Goal: Task Accomplishment & Management: Manage account settings

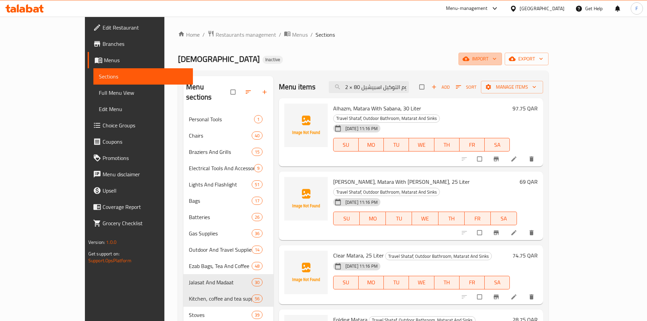
click at [497, 61] on span "import" at bounding box center [480, 59] width 33 height 8
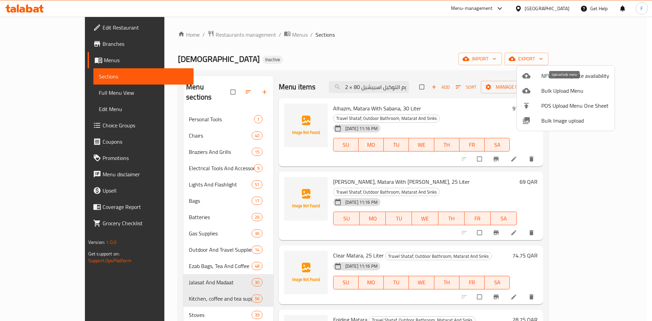
click at [557, 90] on span "Bulk Upload Menu" at bounding box center [576, 91] width 68 height 8
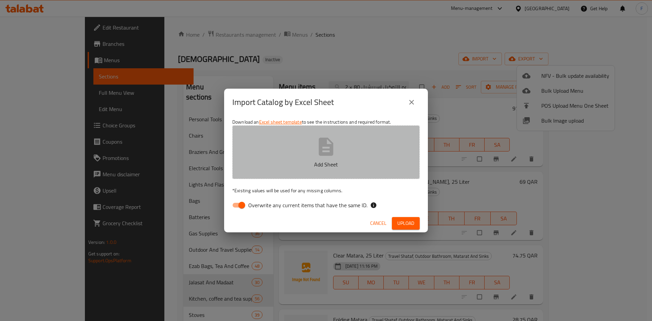
click at [334, 149] on icon "button" at bounding box center [326, 147] width 22 height 22
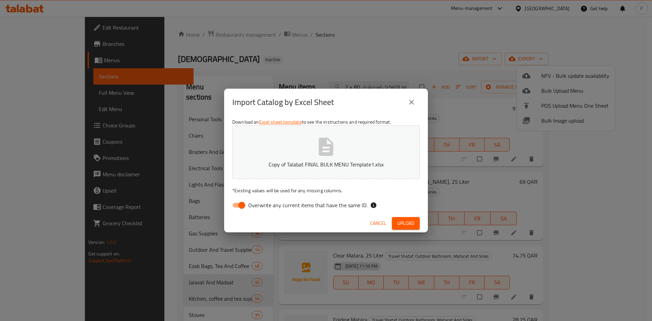
click at [236, 207] on input "Overwrite any current items that have the same ID." at bounding box center [242, 205] width 39 height 13
checkbox input "false"
click at [415, 225] on button "Upload" at bounding box center [406, 223] width 28 height 13
click at [410, 224] on span "Upload" at bounding box center [406, 223] width 17 height 8
click at [415, 105] on icon "close" at bounding box center [412, 102] width 8 height 8
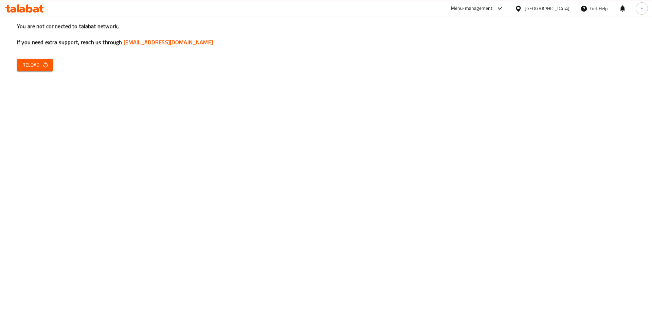
click at [39, 67] on span "Reload" at bounding box center [34, 65] width 25 height 8
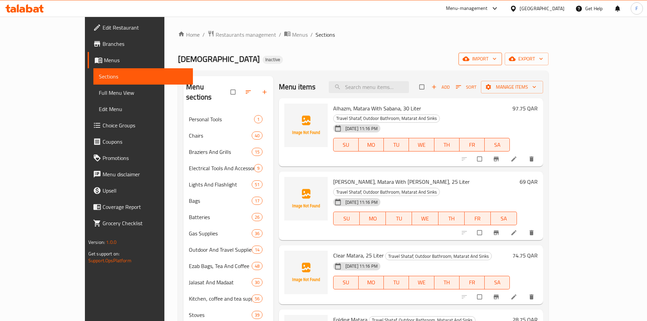
click at [497, 61] on span "import" at bounding box center [480, 59] width 33 height 8
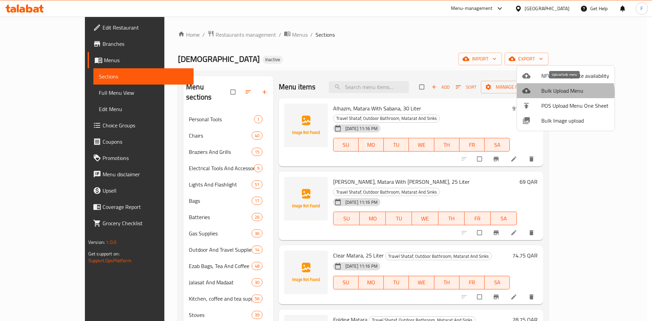
click at [556, 93] on span "Bulk Upload Menu" at bounding box center [576, 91] width 68 height 8
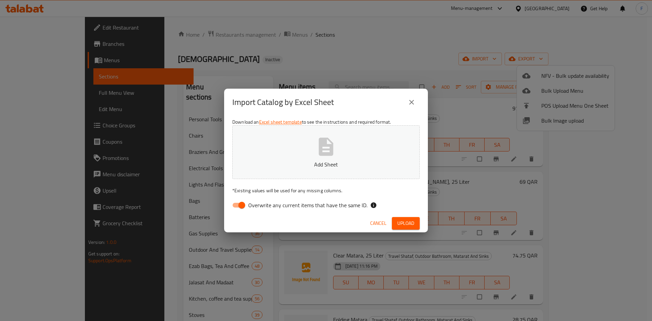
click at [331, 151] on icon "button" at bounding box center [326, 147] width 15 height 18
click at [236, 204] on input "Overwrite any current items that have the same ID." at bounding box center [242, 205] width 39 height 13
checkbox input "false"
click at [406, 223] on span "Upload" at bounding box center [406, 223] width 17 height 8
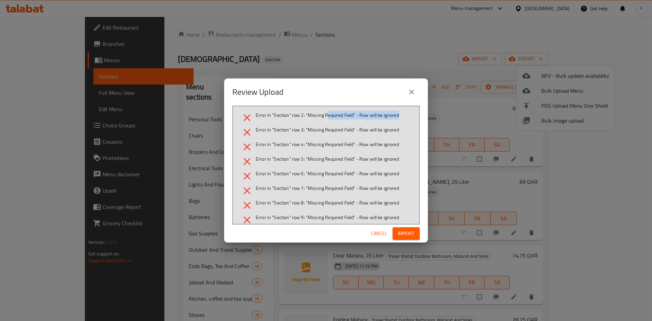
drag, startPoint x: 327, startPoint y: 115, endPoint x: 404, endPoint y: 117, distance: 77.2
click at [404, 117] on li "Error in "Section" row 2: "Missing Required Field" - Row will be ignored" at bounding box center [326, 118] width 170 height 12
click at [282, 117] on span "Error in "Section" row 2: "Missing Required Field" - Row will be ignored" at bounding box center [327, 115] width 143 height 7
click at [282, 129] on span "Error in "Section" row 3: "Missing Required Field" - Row will be ignored" at bounding box center [327, 129] width 143 height 7
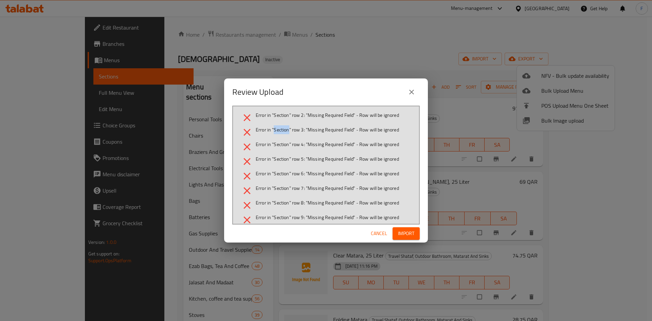
click at [282, 129] on span "Error in "Section" row 3: "Missing Required Field" - Row will be ignored" at bounding box center [327, 129] width 143 height 7
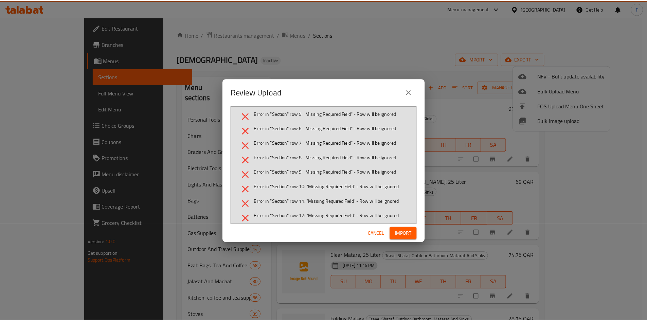
scroll to position [66, 0]
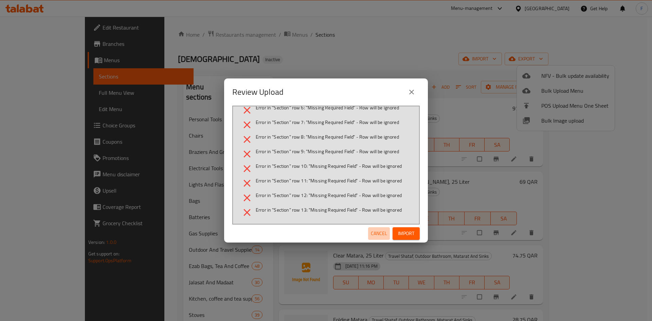
click at [380, 233] on span "Cancel" at bounding box center [379, 233] width 16 height 8
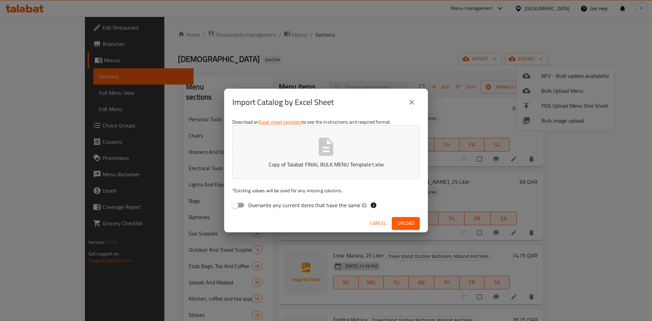
click at [383, 228] on button "Cancel" at bounding box center [379, 223] width 22 height 13
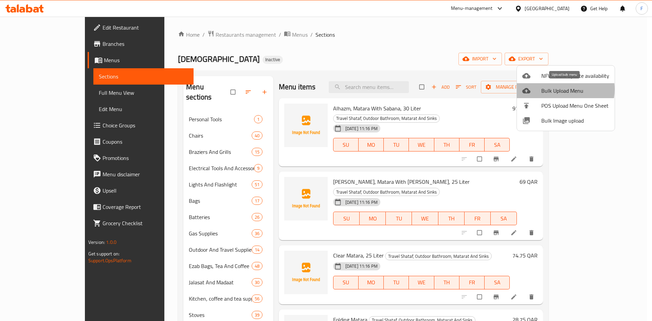
click at [555, 89] on span "Bulk Upload Menu" at bounding box center [576, 91] width 68 height 8
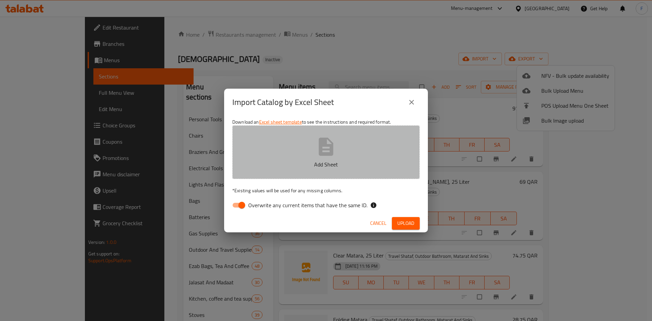
click at [316, 153] on icon "button" at bounding box center [326, 147] width 22 height 22
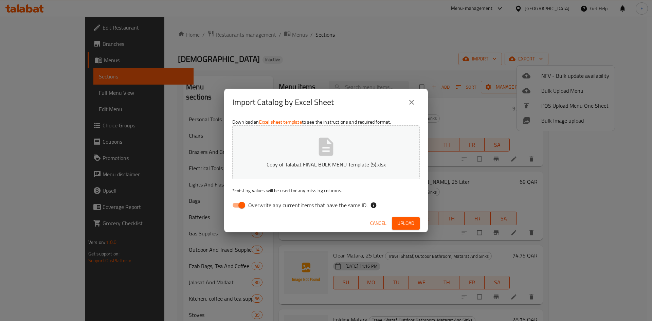
click at [236, 206] on input "Overwrite any current items that have the same ID." at bounding box center [242, 205] width 39 height 13
checkbox input "false"
click at [398, 222] on span "Upload" at bounding box center [406, 223] width 17 height 8
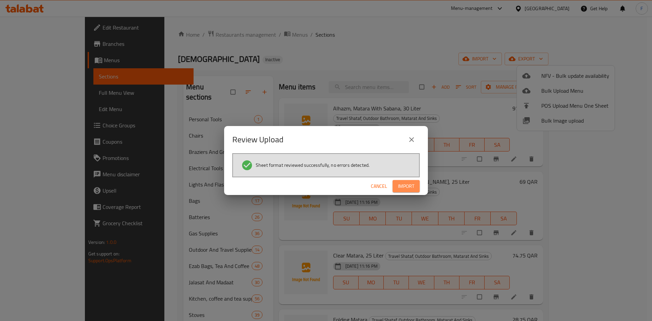
click at [405, 186] on span "Import" at bounding box center [406, 186] width 16 height 8
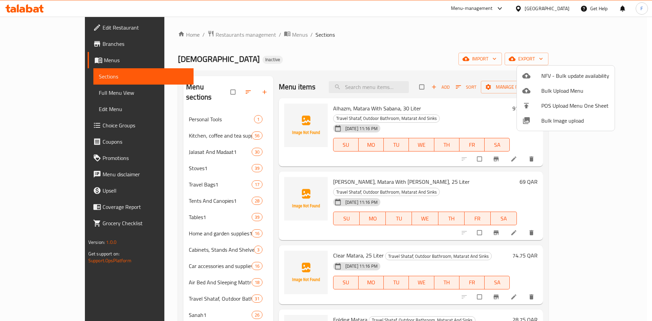
click at [459, 40] on div at bounding box center [326, 160] width 652 height 321
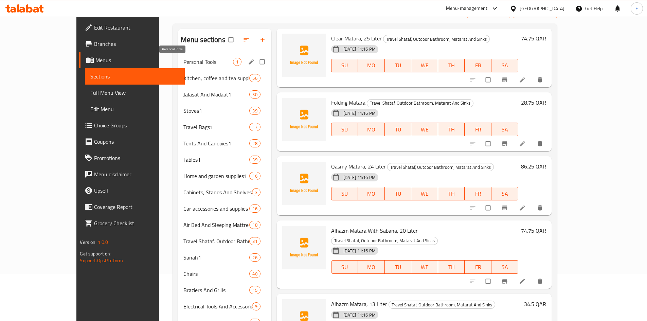
scroll to position [0, 0]
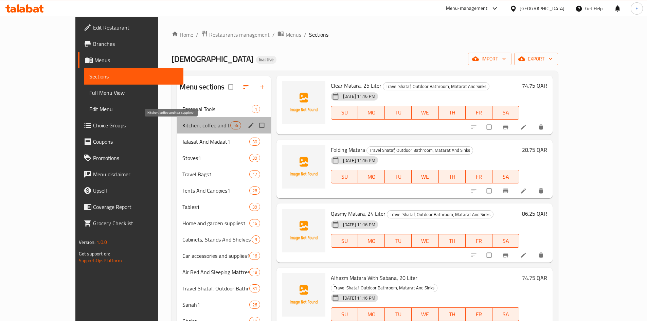
click at [189, 127] on span "Kitchen, coffee and tea supplies1" at bounding box center [206, 125] width 48 height 8
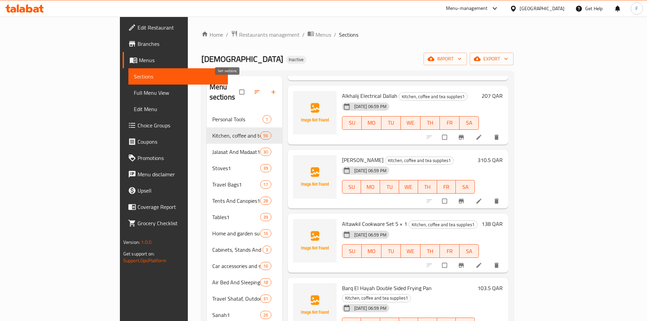
click at [255, 90] on icon "button" at bounding box center [257, 91] width 5 height 3
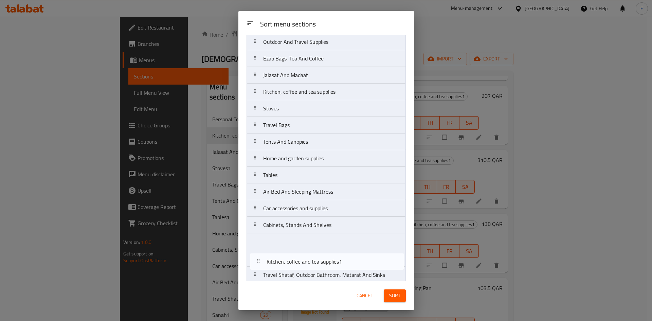
scroll to position [343, 0]
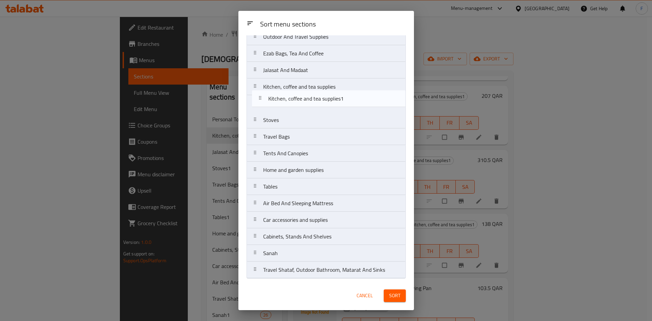
drag, startPoint x: 308, startPoint y: 82, endPoint x: 313, endPoint y: 103, distance: 21.7
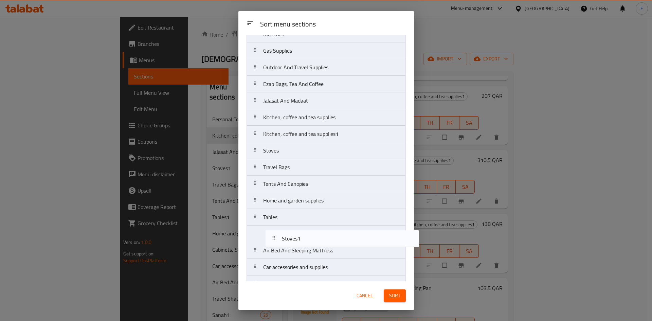
scroll to position [297, 0]
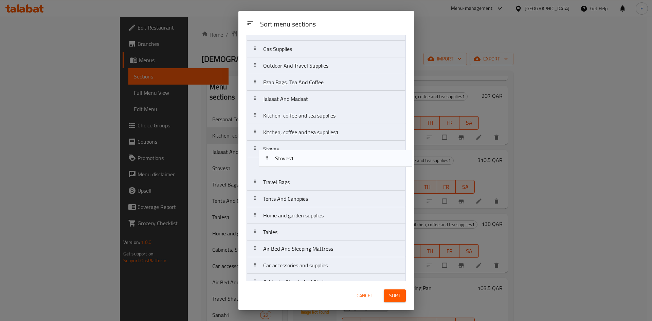
drag, startPoint x: 282, startPoint y: 96, endPoint x: 294, endPoint y: 159, distance: 64.6
click at [294, 159] on nav "Personal Tools Jalasat And Madaat1 Stoves1 Travel Bags1 Tents And Canopies1 Tab…" at bounding box center [326, 40] width 159 height 567
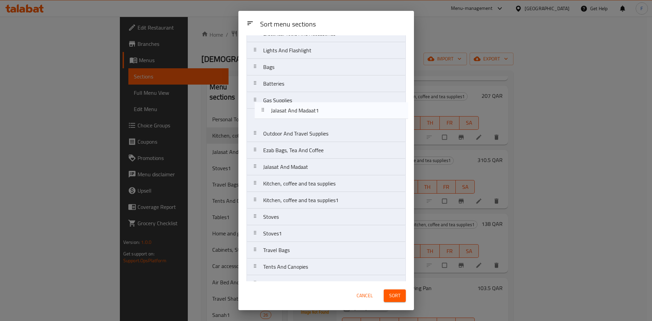
scroll to position [229, 0]
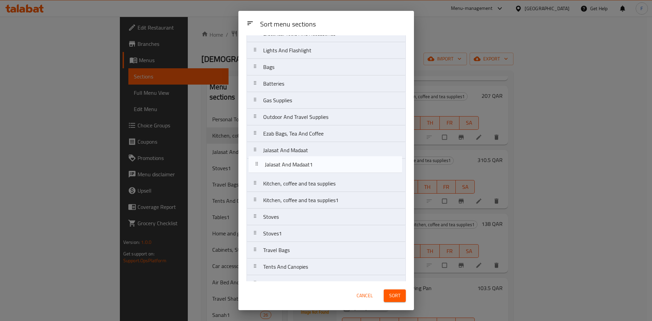
drag, startPoint x: 277, startPoint y: 82, endPoint x: 279, endPoint y: 168, distance: 86.3
click at [279, 168] on nav "Personal Tools Jalasat And Madaat1 Travel Bags1 Tents And Canopies1 Tables1 Hom…" at bounding box center [326, 108] width 159 height 567
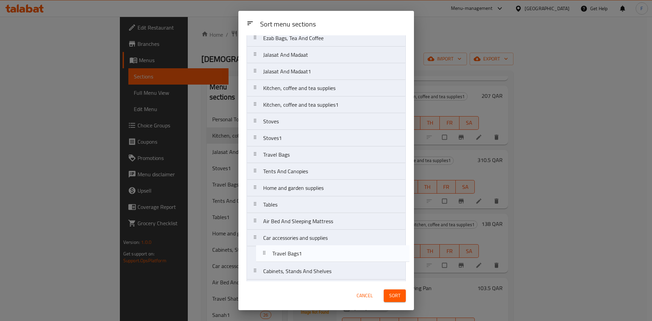
scroll to position [343, 0]
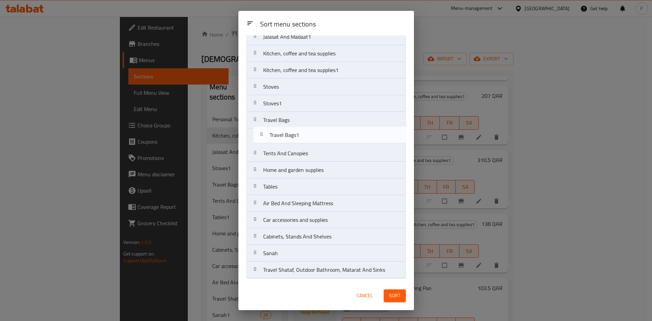
drag, startPoint x: 280, startPoint y: 84, endPoint x: 287, endPoint y: 143, distance: 58.8
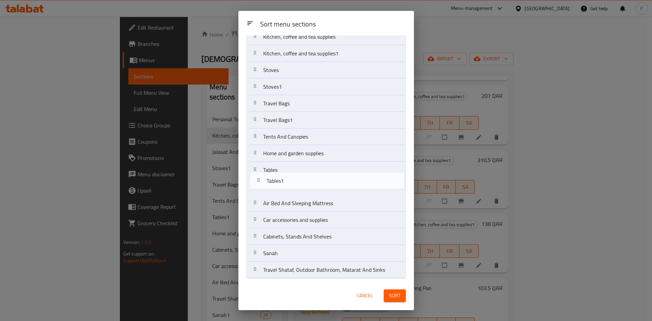
drag, startPoint x: 280, startPoint y: 101, endPoint x: 284, endPoint y: 188, distance: 86.7
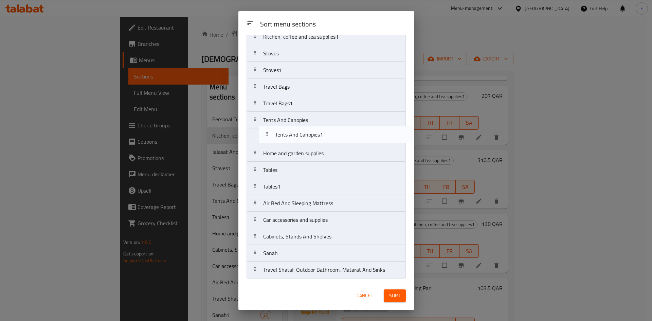
drag, startPoint x: 279, startPoint y: 84, endPoint x: 291, endPoint y: 140, distance: 57.6
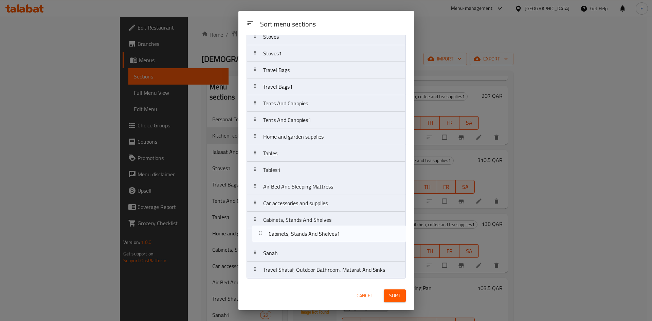
drag, startPoint x: 292, startPoint y: 98, endPoint x: 297, endPoint y: 238, distance: 140.1
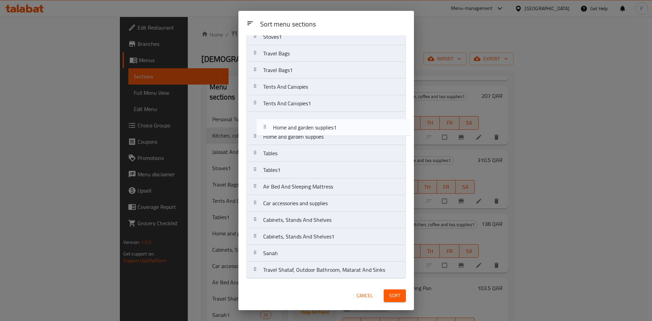
drag, startPoint x: 280, startPoint y: 84, endPoint x: 290, endPoint y: 134, distance: 51.2
drag, startPoint x: 285, startPoint y: 124, endPoint x: 285, endPoint y: 145, distance: 21.4
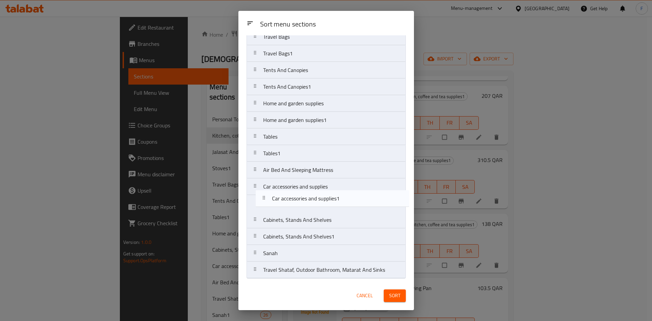
drag, startPoint x: 284, startPoint y: 81, endPoint x: 293, endPoint y: 201, distance: 120.6
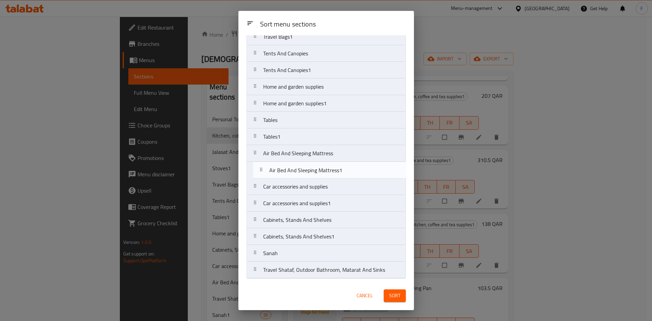
drag, startPoint x: 286, startPoint y: 82, endPoint x: 292, endPoint y: 174, distance: 92.3
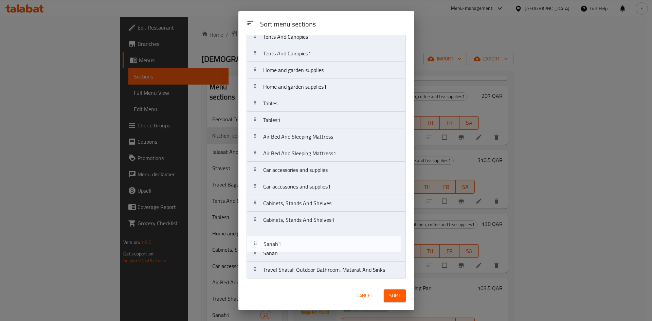
drag, startPoint x: 285, startPoint y: 95, endPoint x: 286, endPoint y: 248, distance: 152.9
drag, startPoint x: 286, startPoint y: 246, endPoint x: 284, endPoint y: 251, distance: 5.9
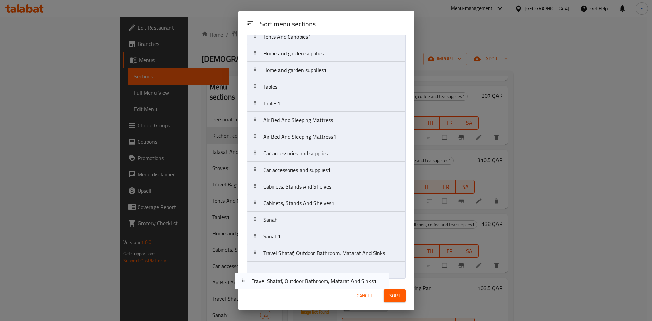
drag, startPoint x: 299, startPoint y: 81, endPoint x: 289, endPoint y: 280, distance: 199.3
click at [289, 280] on div "Sort menu sections Personal Tools Travel Shataf, Outdoor Bathroom, Matarat And …" at bounding box center [327, 158] width 176 height 246
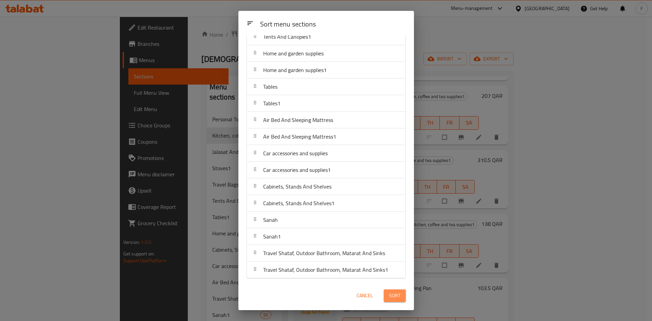
click at [393, 296] on span "Sort" at bounding box center [394, 296] width 11 height 8
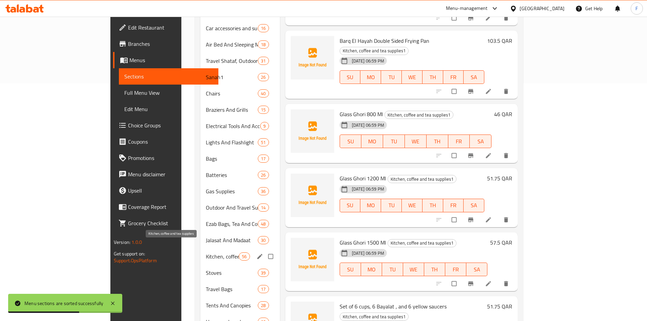
scroll to position [356, 0]
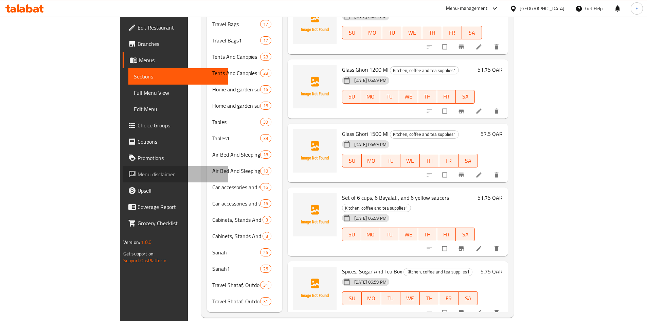
click at [123, 166] on link "Menu disclaimer" at bounding box center [175, 174] width 105 height 16
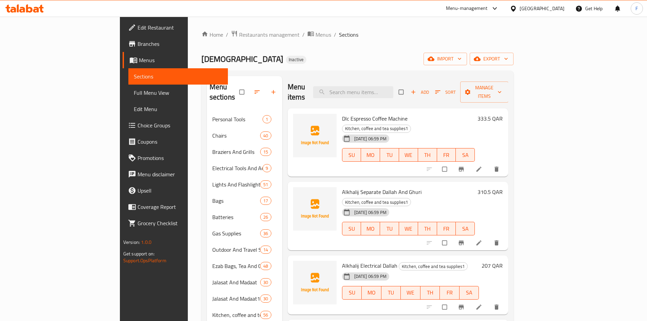
click at [138, 28] on span "Edit Restaurant" at bounding box center [180, 27] width 85 height 8
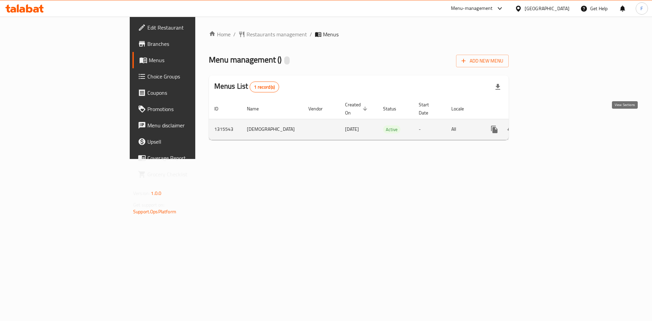
click at [552, 121] on link "enhanced table" at bounding box center [544, 129] width 16 height 16
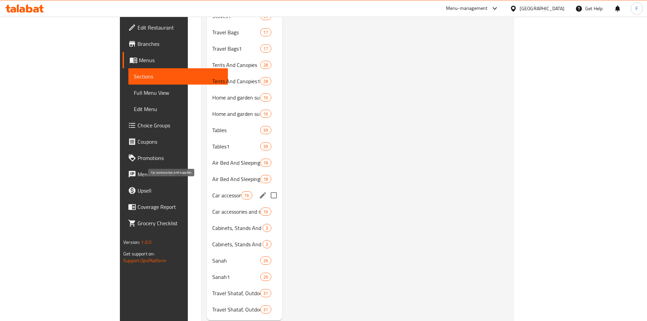
scroll to position [356, 0]
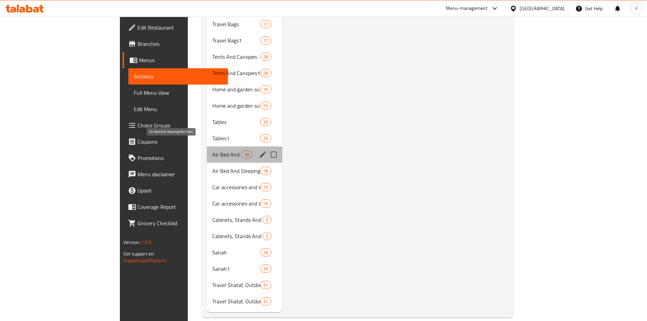
click at [212, 151] on span "Air Bed And Sleeping Mattress" at bounding box center [226, 155] width 29 height 8
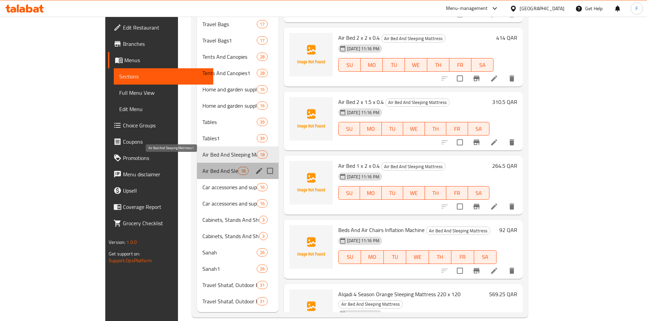
click at [203, 167] on span "Air Bed And Sleeping Mattress1" at bounding box center [220, 171] width 35 height 8
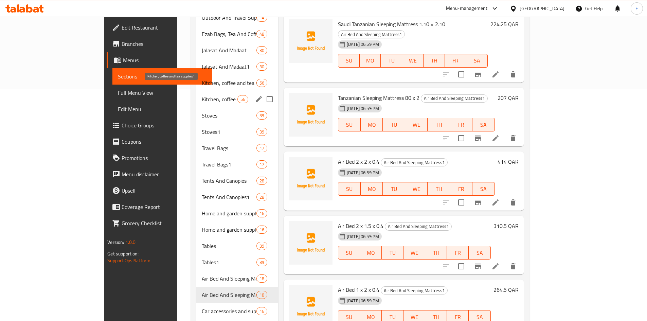
scroll to position [220, 0]
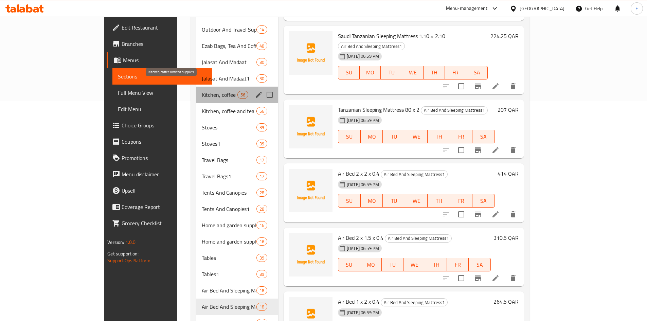
click at [202, 91] on span "Kitchen, coffee and tea supplies" at bounding box center [220, 95] width 36 height 8
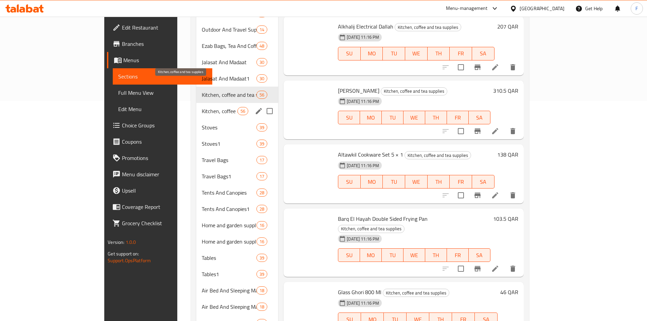
click at [196, 103] on div "Kitchen, coffee and tea supplies1 56" at bounding box center [237, 111] width 82 height 16
click at [202, 91] on span "Kitchen, coffee and tea supplies" at bounding box center [229, 95] width 55 height 8
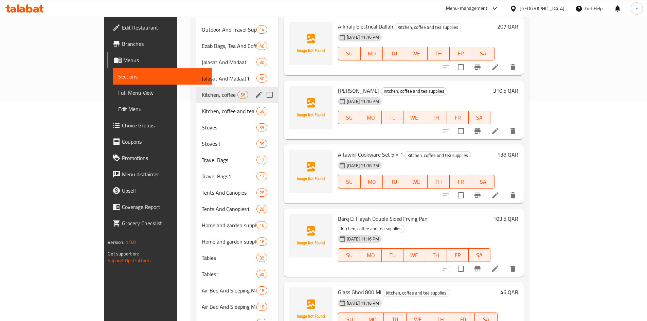
click at [263, 88] on input "Menu sections" at bounding box center [270, 95] width 14 height 14
checkbox input "true"
click at [263, 120] on input "Menu sections" at bounding box center [270, 127] width 14 height 14
checkbox input "true"
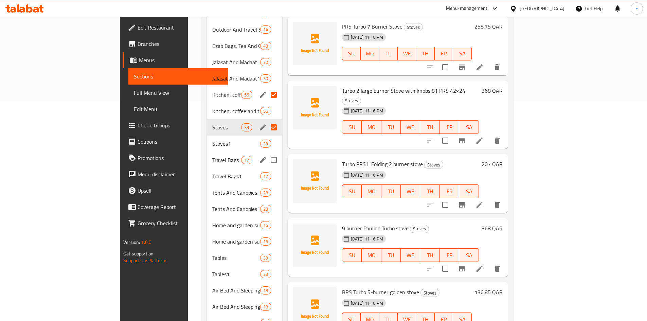
click at [267, 153] on input "Menu sections" at bounding box center [274, 160] width 14 height 14
checkbox input "true"
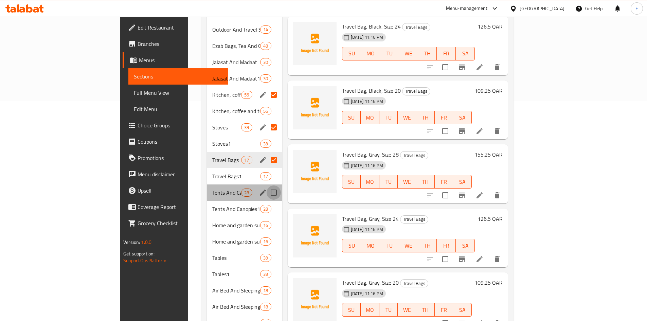
click at [267, 186] on input "Menu sections" at bounding box center [274, 193] width 14 height 14
checkbox input "true"
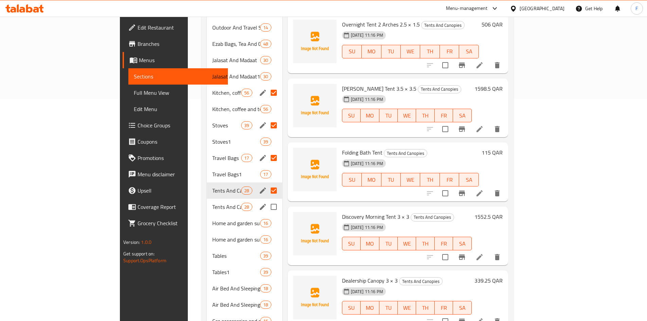
scroll to position [254, 0]
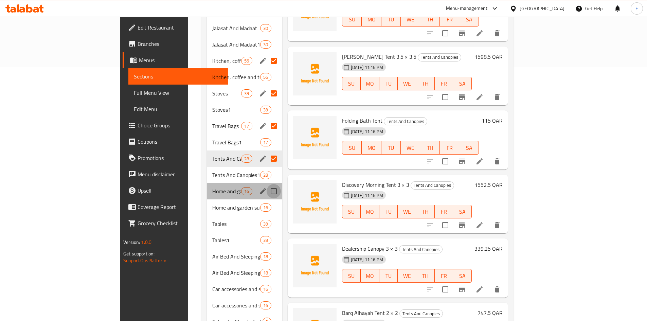
click at [267, 184] on input "Menu sections" at bounding box center [274, 191] width 14 height 14
checkbox input "true"
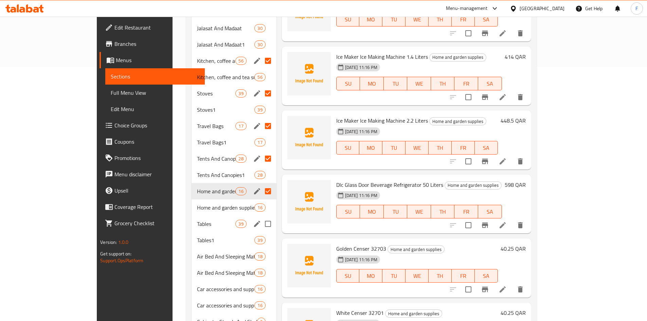
click at [261, 217] on input "Menu sections" at bounding box center [268, 224] width 14 height 14
checkbox input "true"
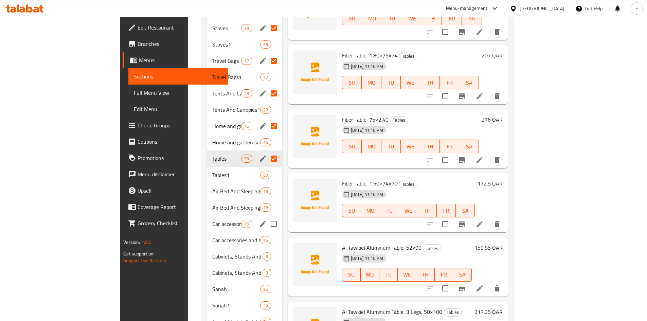
scroll to position [322, 0]
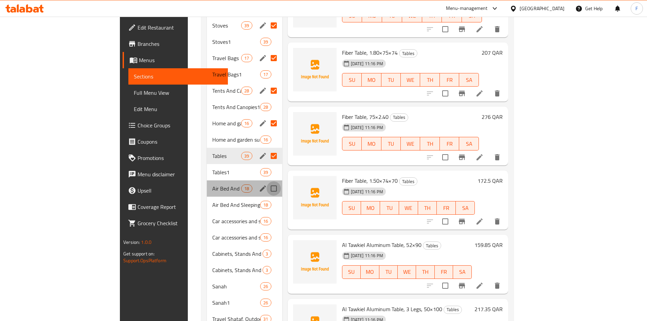
click at [267, 181] on input "Menu sections" at bounding box center [274, 188] width 14 height 14
checkbox input "true"
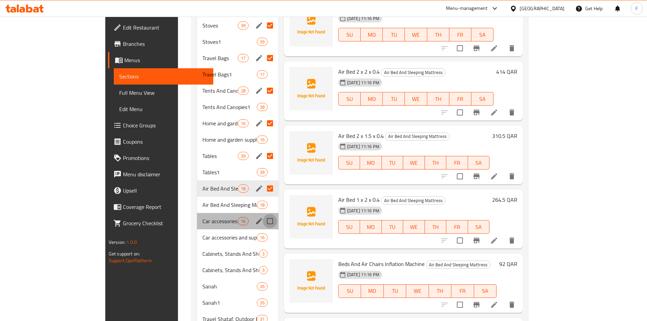
click at [263, 214] on input "Menu sections" at bounding box center [270, 221] width 14 height 14
checkbox input "true"
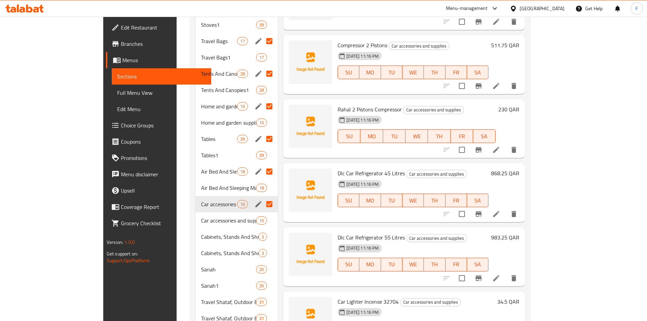
scroll to position [356, 0]
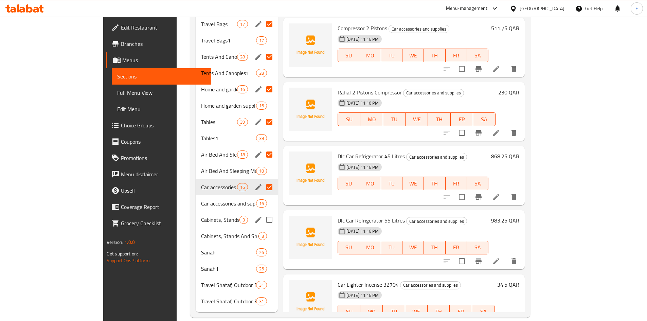
click at [262, 213] on input "Menu sections" at bounding box center [269, 220] width 14 height 14
checkbox input "true"
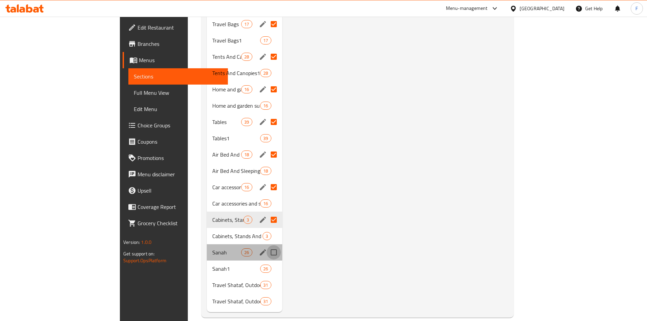
click at [267, 245] on input "Menu sections" at bounding box center [274, 252] width 14 height 14
checkbox input "true"
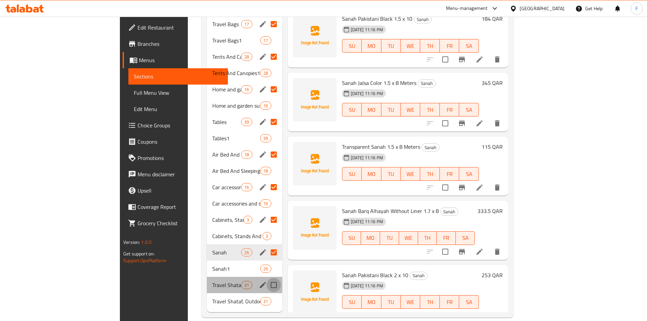
click at [267, 278] on input "Menu sections" at bounding box center [274, 285] width 14 height 14
checkbox input "true"
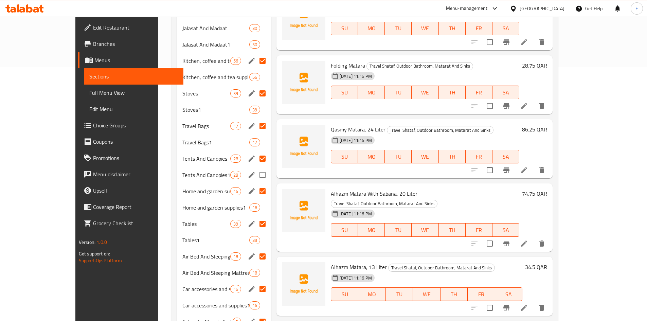
scroll to position [186, 0]
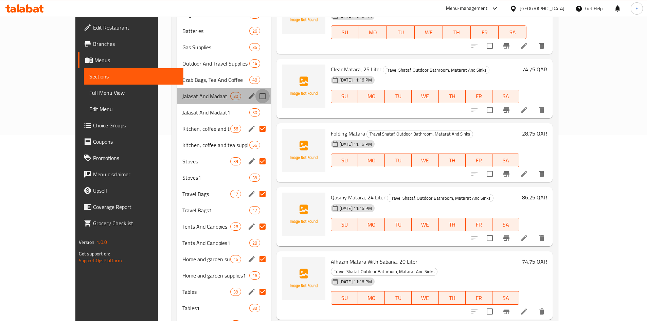
click at [256, 89] on input "Menu sections" at bounding box center [263, 96] width 14 height 14
checkbox input "true"
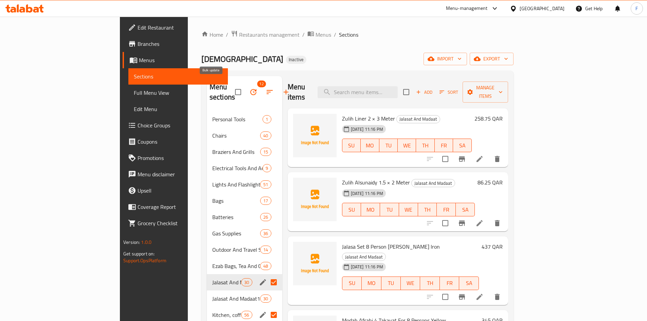
click at [249, 88] on icon "button" at bounding box center [253, 92] width 8 height 8
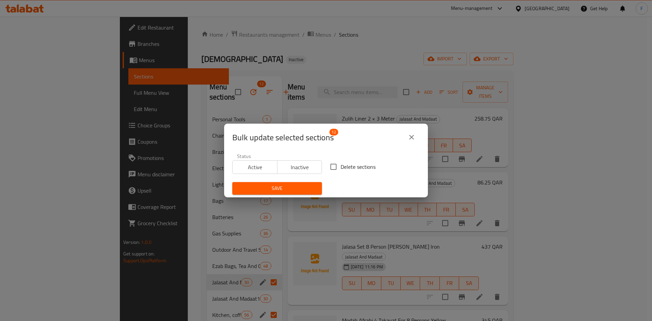
click at [329, 168] on input "Delete sections" at bounding box center [334, 167] width 14 height 14
checkbox input "true"
click at [299, 188] on span "Save" at bounding box center [277, 188] width 79 height 8
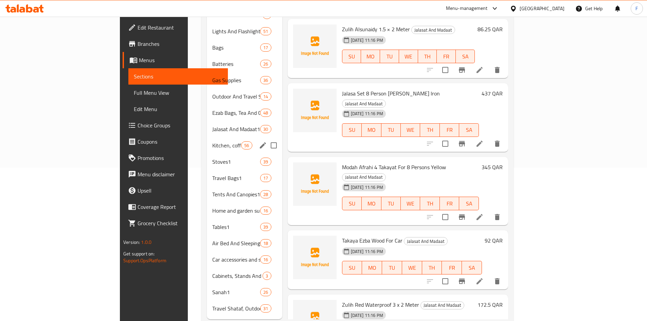
scroll to position [160, 0]
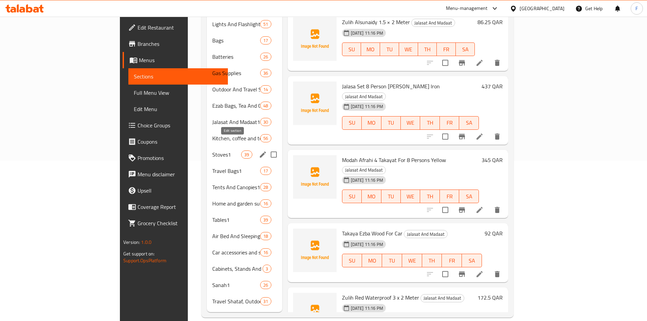
click at [260, 152] on icon "edit" at bounding box center [263, 155] width 6 height 6
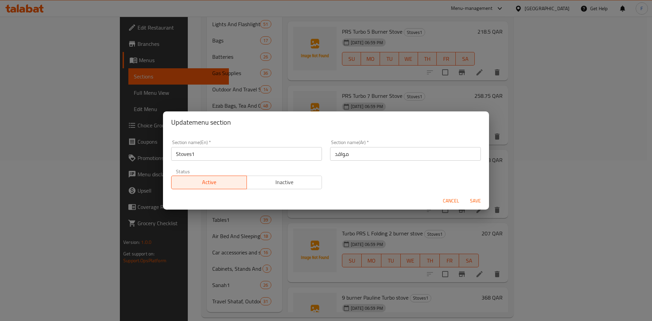
click at [236, 154] on input "Stoves1" at bounding box center [246, 154] width 151 height 14
type input "Stoves"
click at [476, 200] on span "Save" at bounding box center [476, 201] width 16 height 8
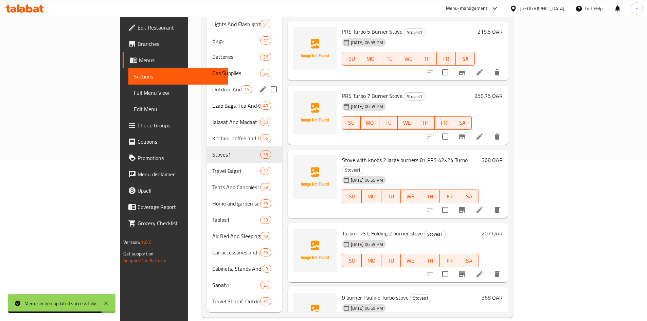
scroll to position [126, 0]
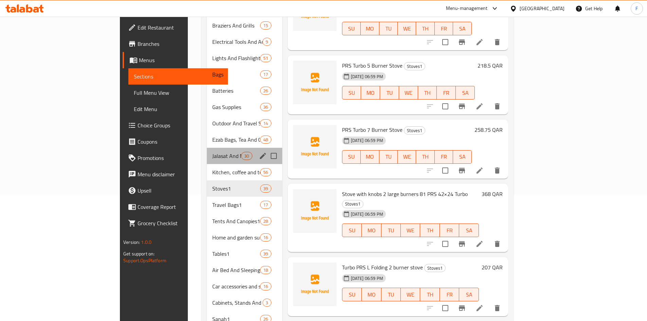
click at [227, 148] on div "Jalasat And Madaat1 30" at bounding box center [244, 156] width 75 height 16
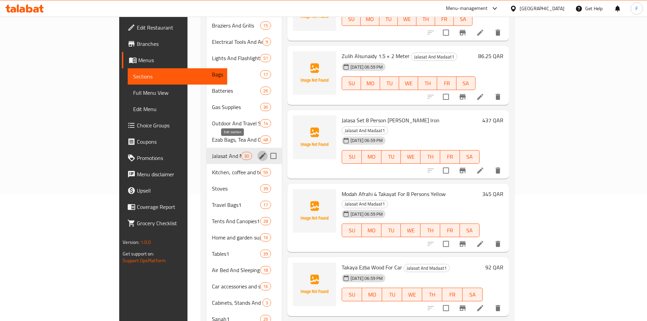
click at [259, 152] on icon "edit" at bounding box center [263, 156] width 8 height 8
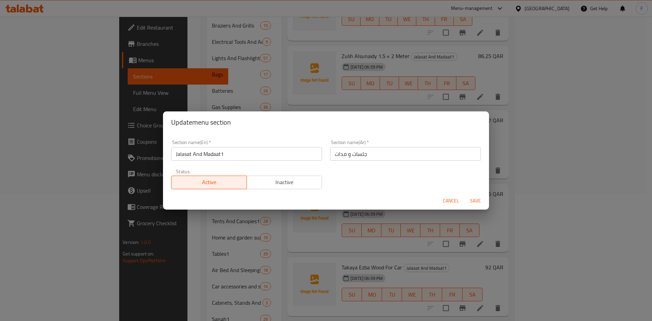
click at [264, 156] on input "Jalasat And Madaat1" at bounding box center [246, 154] width 151 height 14
type input "Jalasat And Madaat"
click at [476, 201] on span "Save" at bounding box center [476, 201] width 16 height 8
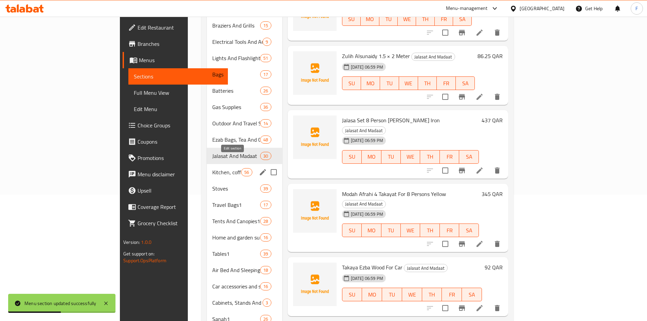
click at [259, 168] on icon "edit" at bounding box center [263, 172] width 8 height 8
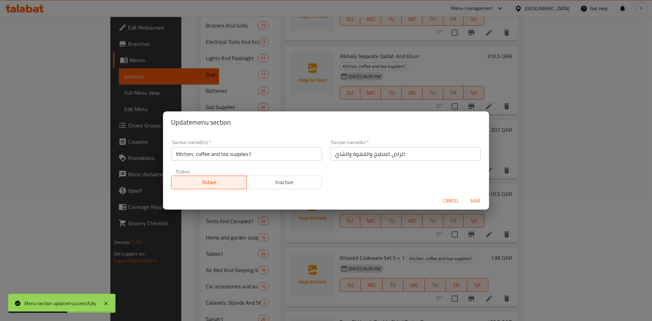
click at [266, 156] on input "Kitchen, coffee and tea supplies1" at bounding box center [246, 154] width 151 height 14
type input "Kitchen, coffee and tea supplies"
click at [471, 200] on span "Save" at bounding box center [476, 201] width 16 height 8
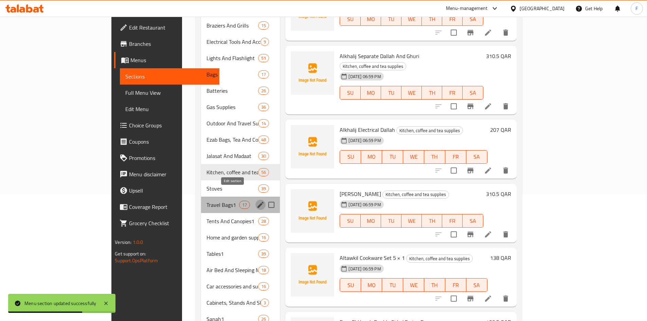
click at [257, 201] on icon "edit" at bounding box center [261, 205] width 8 height 8
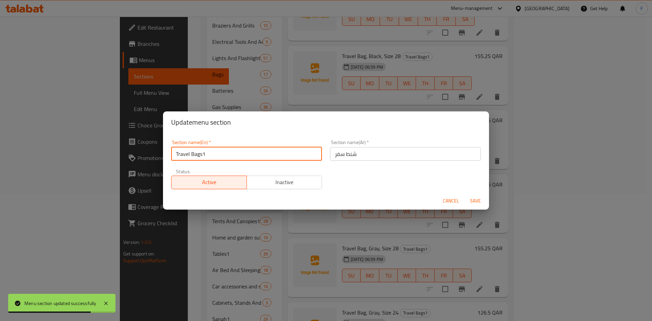
click at [263, 154] on input "Travel Bags1" at bounding box center [246, 154] width 151 height 14
type input "Travel Bags"
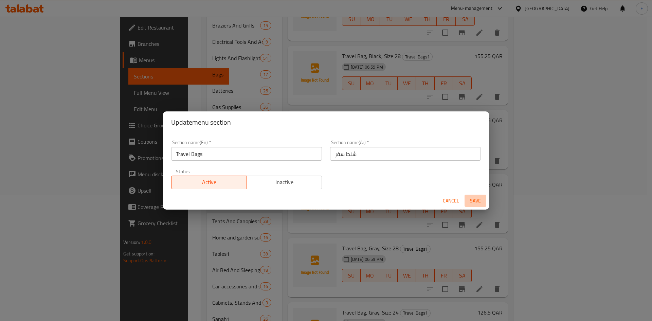
click at [479, 197] on span "Save" at bounding box center [476, 201] width 16 height 8
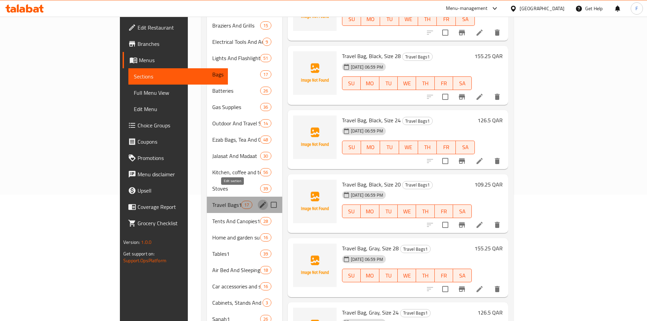
click at [259, 201] on icon "edit" at bounding box center [263, 205] width 8 height 8
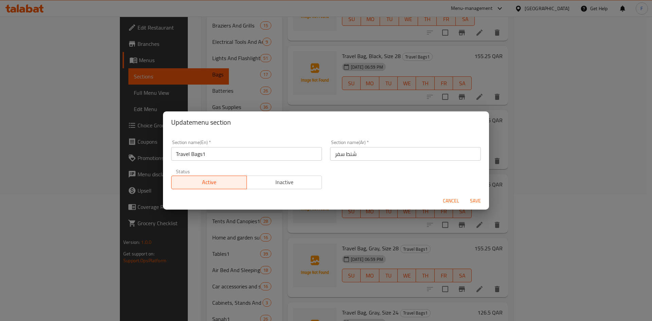
click at [247, 154] on input "Travel Bags1" at bounding box center [246, 154] width 151 height 14
type input "Travel Bags"
click at [474, 201] on span "Save" at bounding box center [476, 201] width 16 height 8
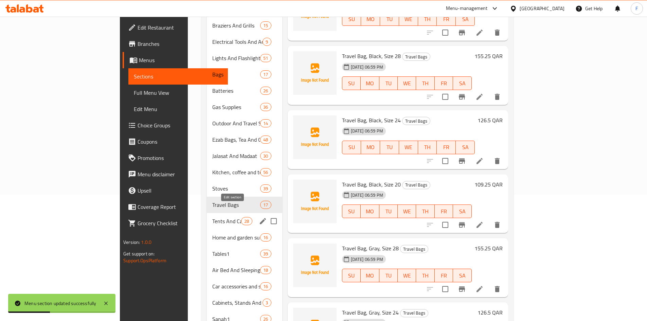
click at [260, 218] on icon "edit" at bounding box center [263, 221] width 6 height 6
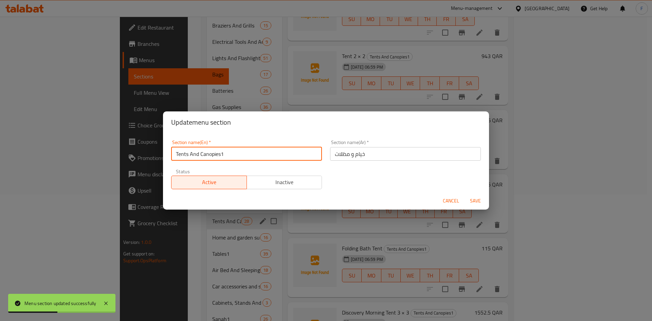
click at [281, 157] on input "Tents And Canopies1" at bounding box center [246, 154] width 151 height 14
type input "Tents And Canopies"
click at [479, 199] on span "Save" at bounding box center [476, 201] width 16 height 8
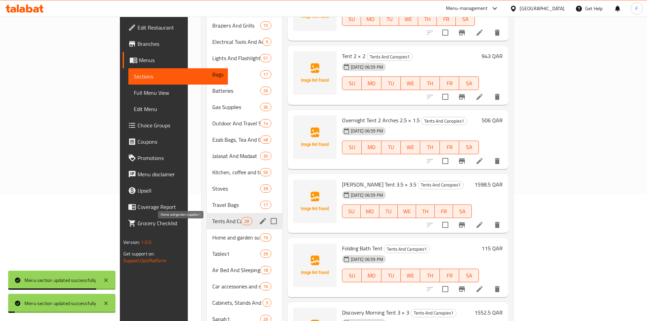
click at [224, 233] on span "Home and garden supplies1" at bounding box center [236, 237] width 48 height 8
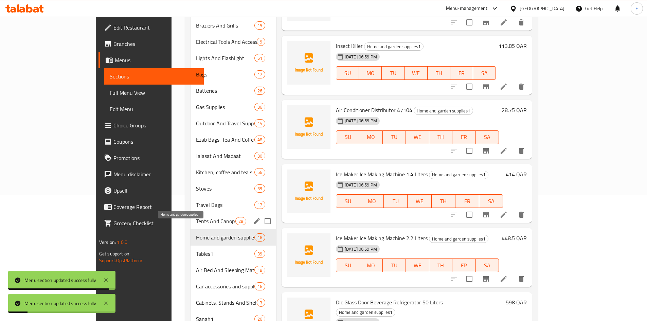
click at [226, 233] on span "Home and garden supplies1" at bounding box center [225, 237] width 58 height 8
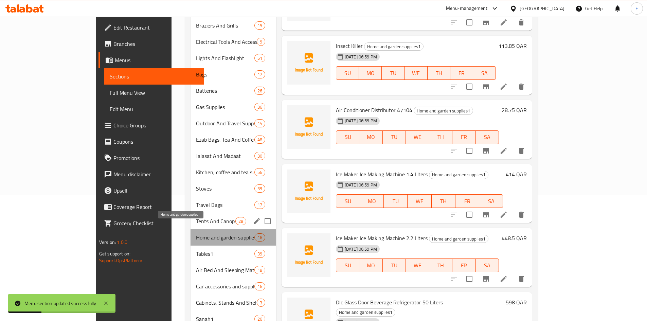
click at [224, 233] on span "Home and garden supplies1" at bounding box center [225, 237] width 58 height 8
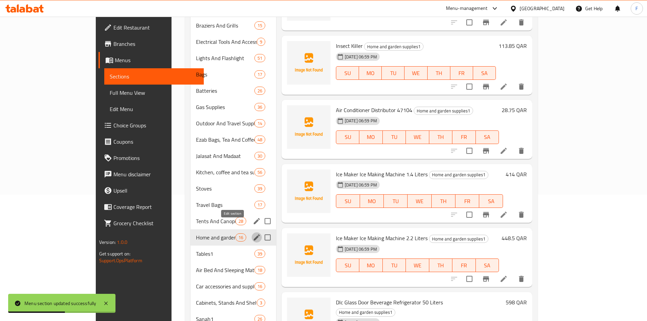
click at [254, 234] on icon "edit" at bounding box center [257, 237] width 6 height 6
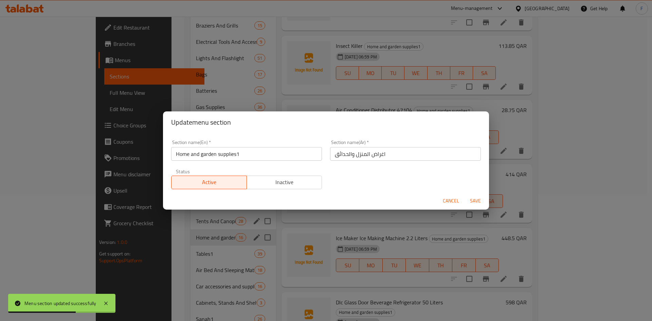
click at [246, 160] on input "Home and garden supplies1" at bounding box center [246, 154] width 151 height 14
type input "Home and garden supplies"
click at [477, 205] on span "Save" at bounding box center [476, 201] width 16 height 8
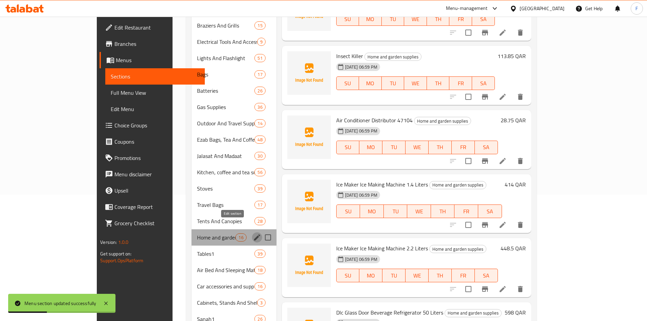
click at [254, 234] on icon "edit" at bounding box center [257, 237] width 6 height 6
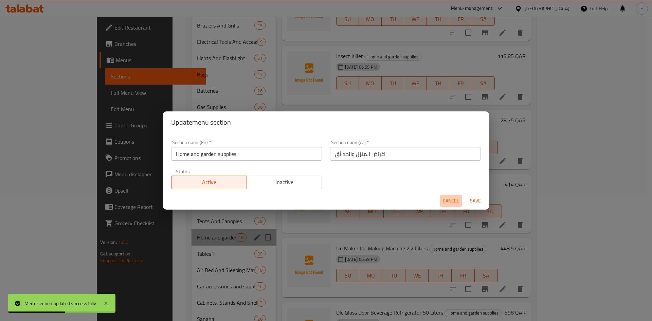
click at [454, 202] on span "Cancel" at bounding box center [451, 201] width 16 height 8
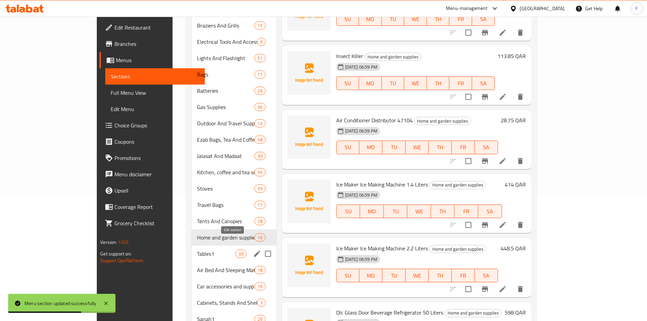
click at [254, 251] on icon "edit" at bounding box center [257, 254] width 6 height 6
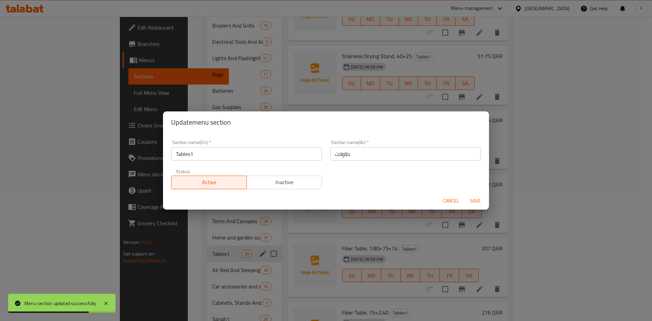
click at [259, 154] on input "Tables1" at bounding box center [246, 154] width 151 height 14
type input "Tables"
click at [476, 203] on span "Save" at bounding box center [476, 201] width 16 height 8
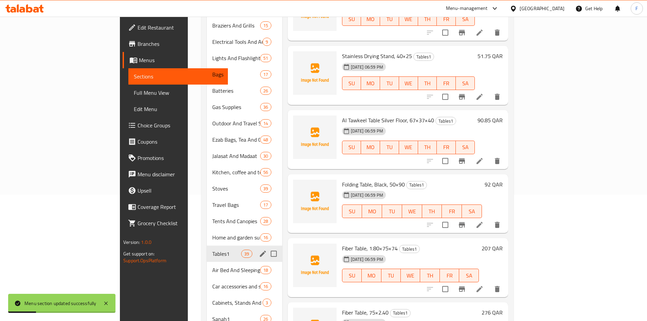
scroll to position [160, 0]
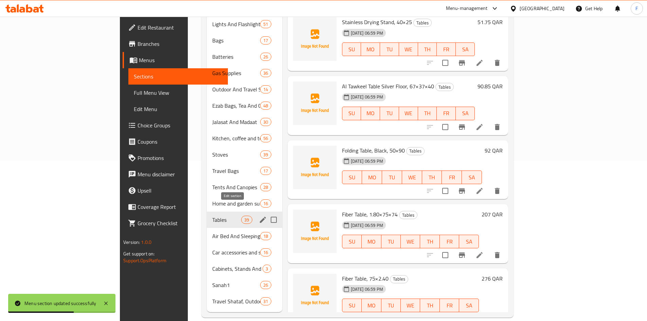
click at [260, 217] on icon "edit" at bounding box center [263, 220] width 6 height 6
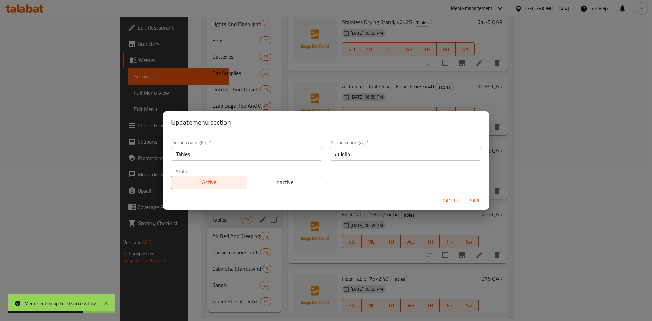
click at [283, 160] on input "Tables" at bounding box center [246, 154] width 151 height 14
click at [460, 201] on button "Cancel" at bounding box center [451, 201] width 22 height 13
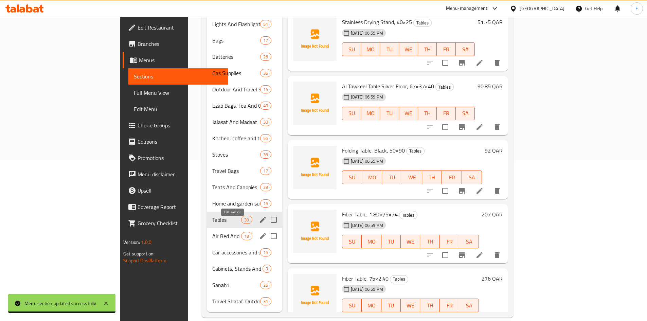
click at [260, 233] on icon "edit" at bounding box center [263, 236] width 6 height 6
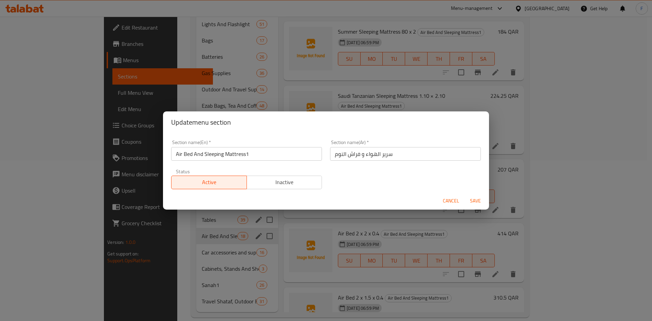
click at [250, 156] on input "Air Bed And Sleeping Mattress1" at bounding box center [246, 154] width 151 height 14
type input "Air Bed And Sleeping Mattress"
click at [475, 200] on span "Save" at bounding box center [476, 201] width 16 height 8
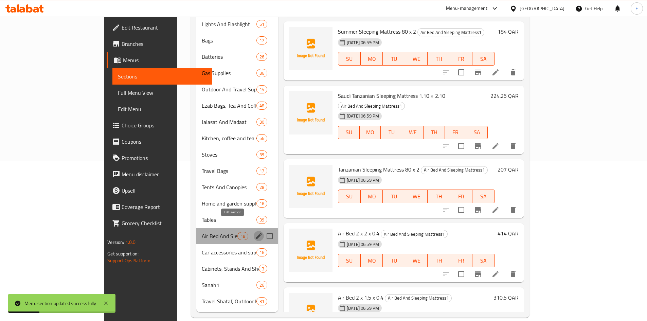
click at [256, 233] on icon "edit" at bounding box center [259, 236] width 6 height 6
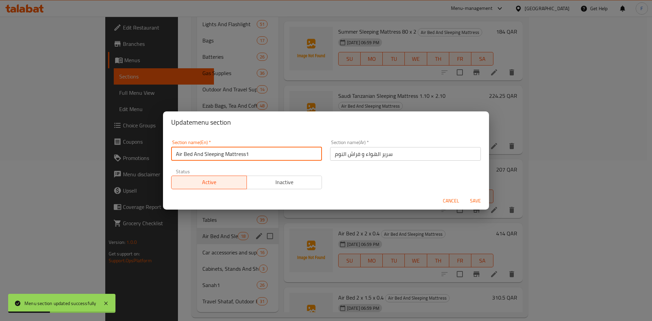
click at [262, 153] on input "Air Bed And Sleeping Mattress1" at bounding box center [246, 154] width 151 height 14
type input "Air Bed And Sleeping Mattress"
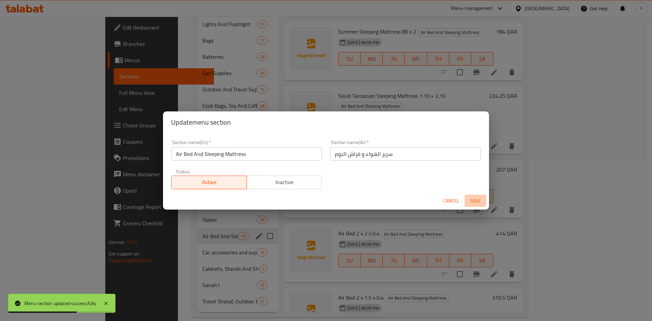
click at [475, 197] on span "Save" at bounding box center [476, 201] width 16 height 8
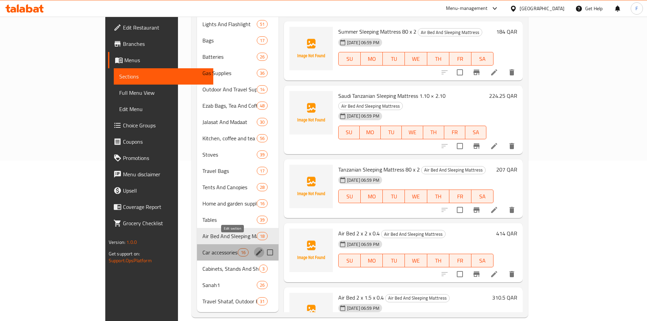
click at [255, 248] on icon "edit" at bounding box center [259, 252] width 8 height 8
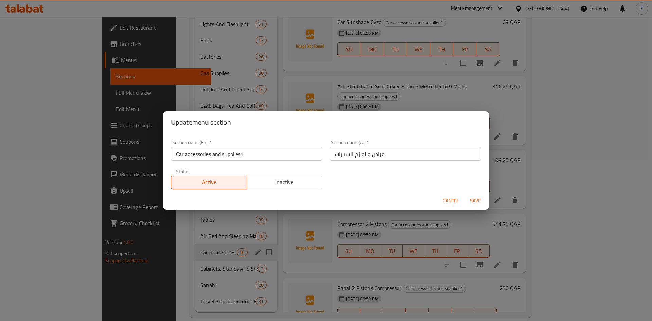
click at [270, 156] on input "Car accessories and supplies1" at bounding box center [246, 154] width 151 height 14
type input "Car accessories and supplies"
click at [476, 200] on span "Save" at bounding box center [476, 201] width 16 height 8
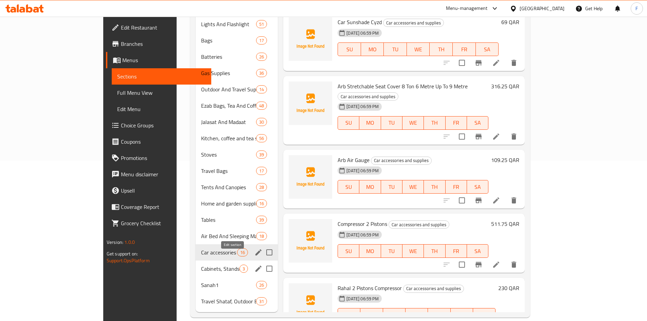
click at [256, 266] on icon "edit" at bounding box center [259, 269] width 6 height 6
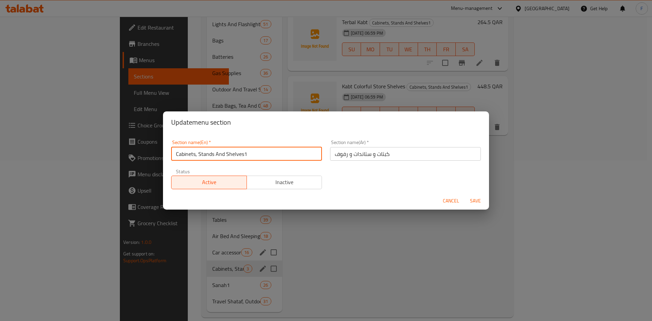
click at [265, 159] on input "Cabinets, Stands And Shelves1" at bounding box center [246, 154] width 151 height 14
type input "Cabinets, Stands And Shelves"
click at [475, 198] on span "Save" at bounding box center [476, 201] width 16 height 8
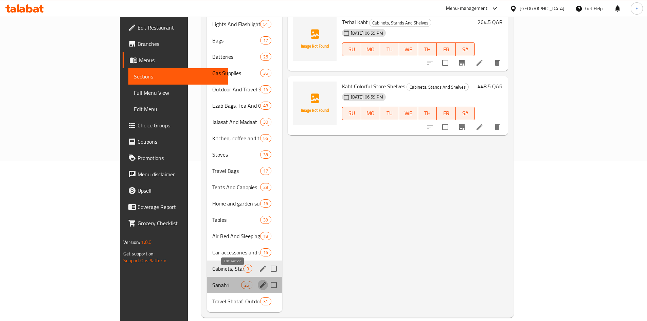
click at [259, 281] on icon "edit" at bounding box center [263, 285] width 8 height 8
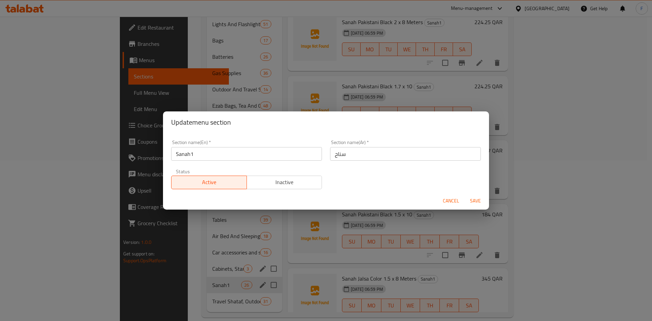
click at [229, 150] on input "Sanah1" at bounding box center [246, 154] width 151 height 14
type input "Sanah"
click at [473, 201] on span "Save" at bounding box center [476, 201] width 16 height 8
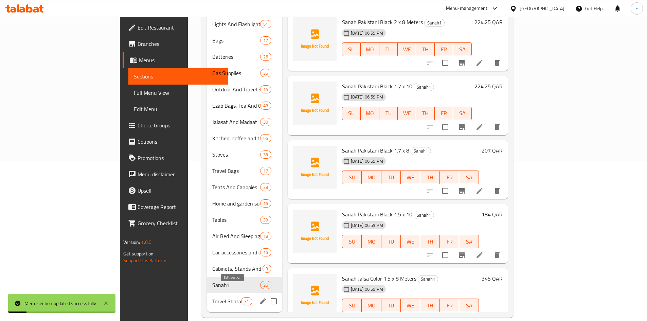
click at [260, 298] on icon "edit" at bounding box center [263, 301] width 6 height 6
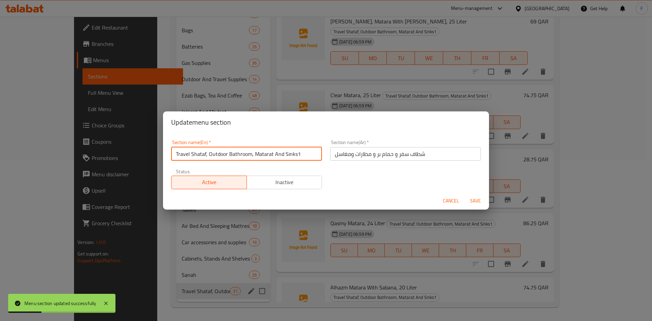
click at [303, 154] on input "Travel Shataf, Outdoor Bathroom, Matarat And Sinks1" at bounding box center [246, 154] width 151 height 14
type input "Travel Shataf, Outdoor Bathroom, Matarat And Sinks"
click at [477, 202] on span "Save" at bounding box center [476, 201] width 16 height 8
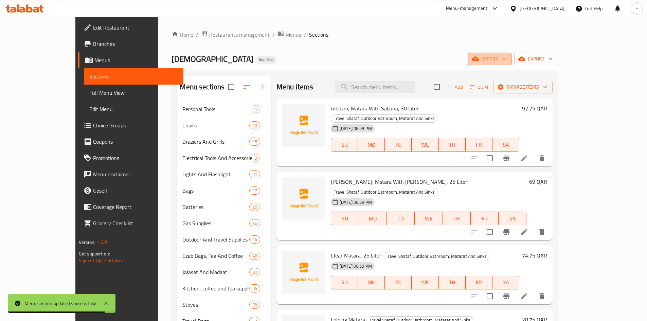
click at [506, 56] on span "import" at bounding box center [490, 59] width 33 height 8
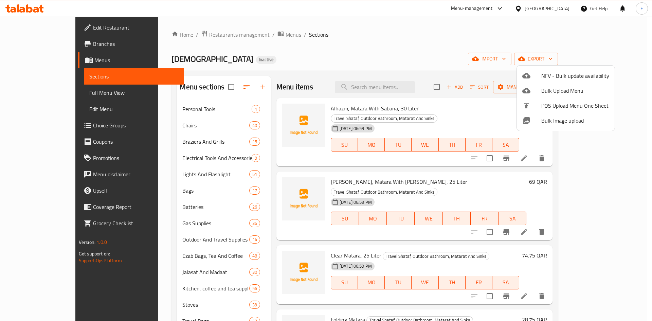
click at [614, 62] on div at bounding box center [326, 160] width 652 height 321
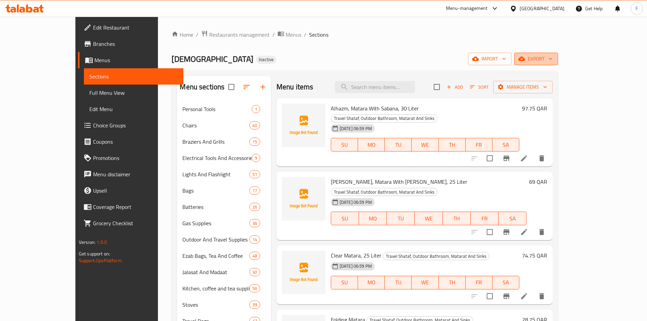
click at [553, 60] on span "export" at bounding box center [536, 59] width 33 height 8
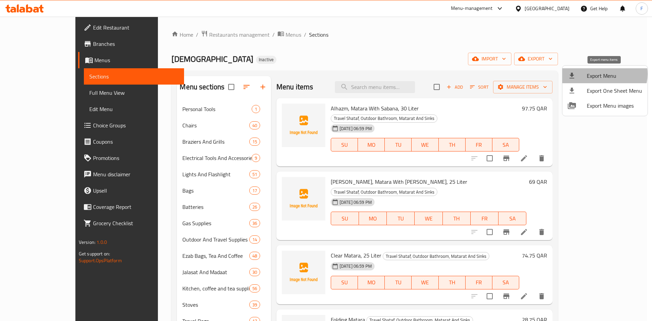
click at [604, 74] on span "Export Menu" at bounding box center [614, 76] width 55 height 8
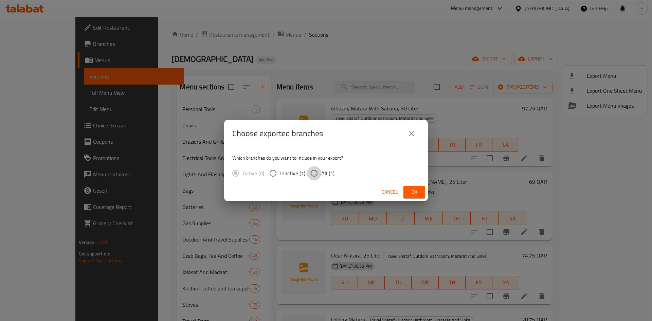
click at [315, 175] on input "All (1)" at bounding box center [314, 173] width 14 height 14
radio input "true"
click at [413, 192] on span "Ok" at bounding box center [414, 192] width 11 height 8
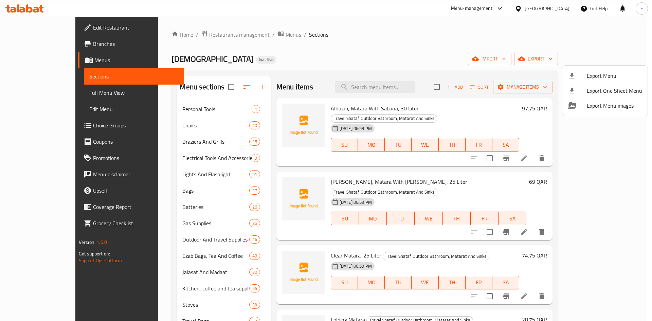
click at [57, 90] on div at bounding box center [326, 160] width 652 height 321
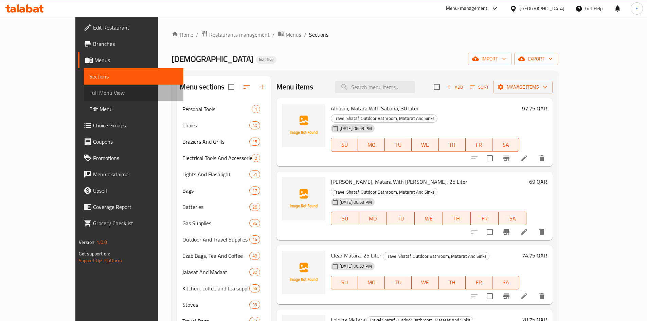
click at [89, 90] on span "Full Menu View" at bounding box center [133, 93] width 89 height 8
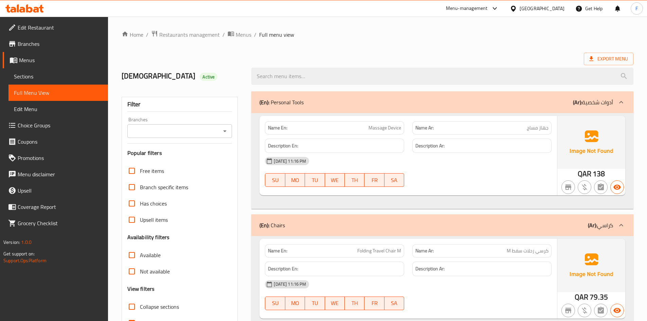
click at [380, 36] on ol "Home / Restaurants management / Menus / Full menu view" at bounding box center [378, 34] width 512 height 9
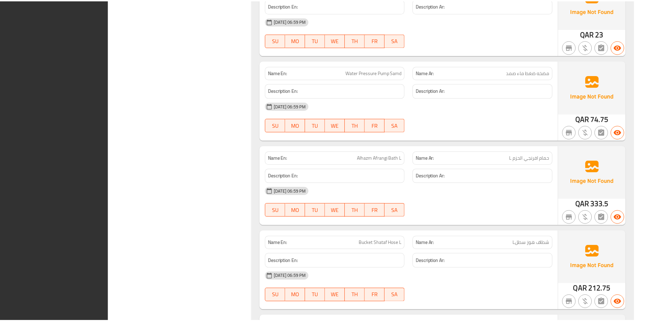
scroll to position [49550, 0]
